Goal: Information Seeking & Learning: Learn about a topic

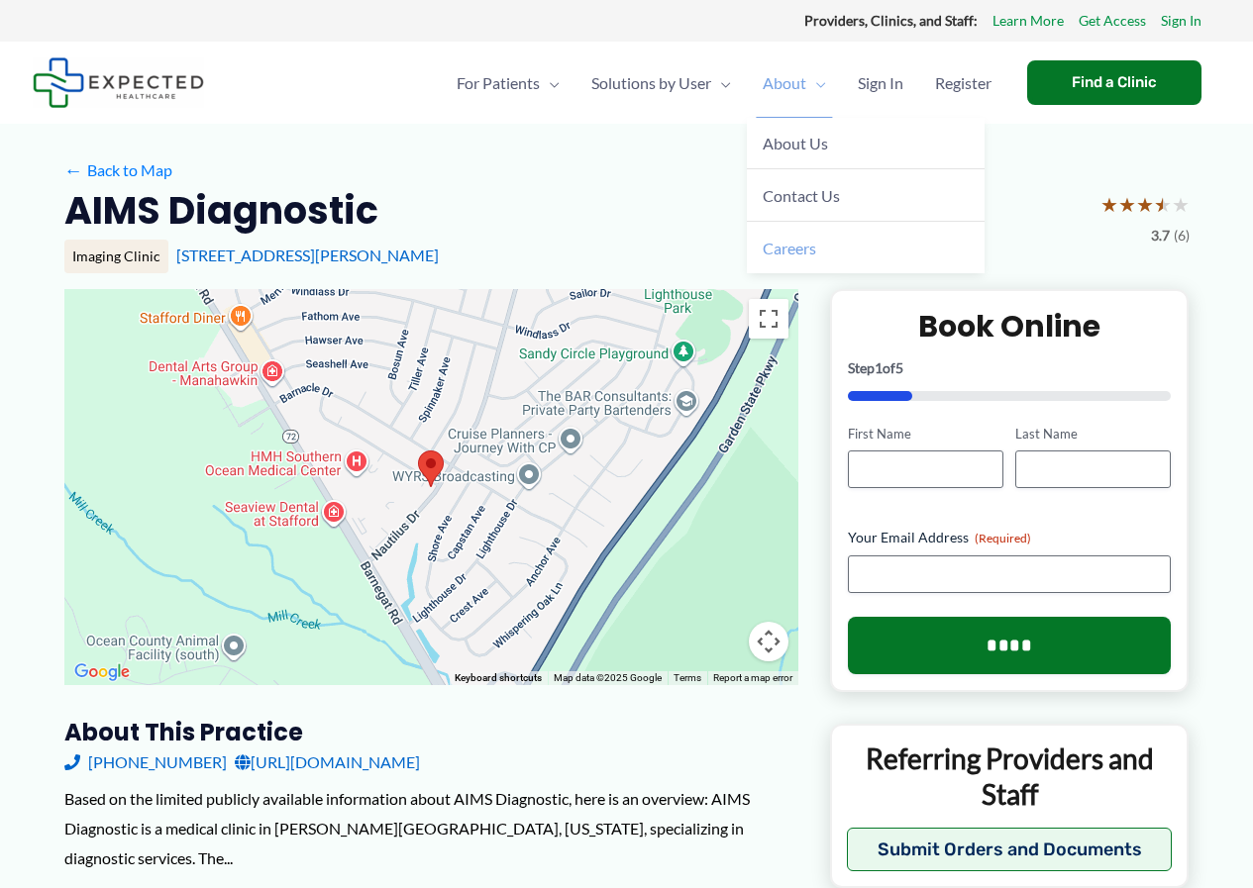
click at [789, 252] on span "Careers" at bounding box center [788, 248] width 53 height 19
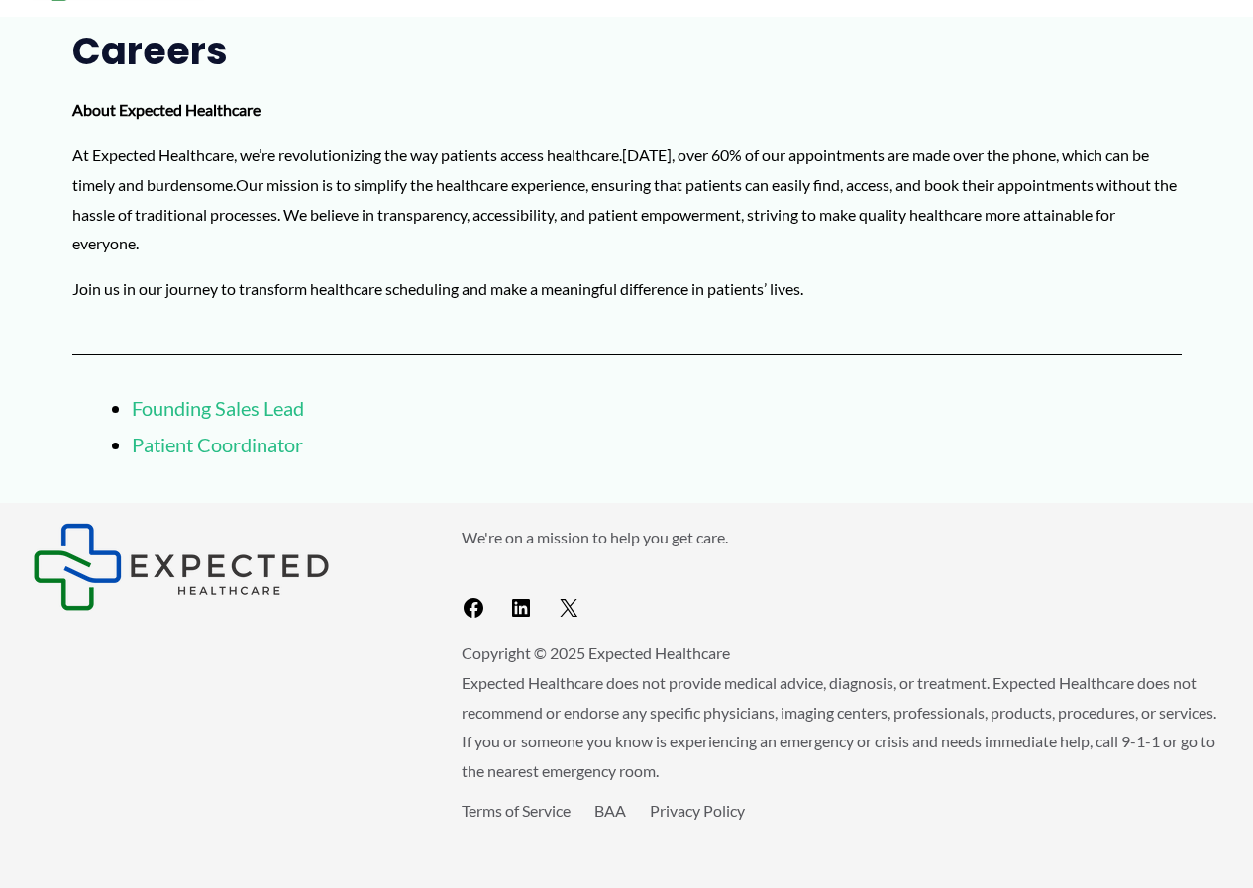
scroll to position [108, 0]
click at [232, 439] on link "Patient Coordinator" at bounding box center [217, 444] width 171 height 24
